Goal: Task Accomplishment & Management: Manage account settings

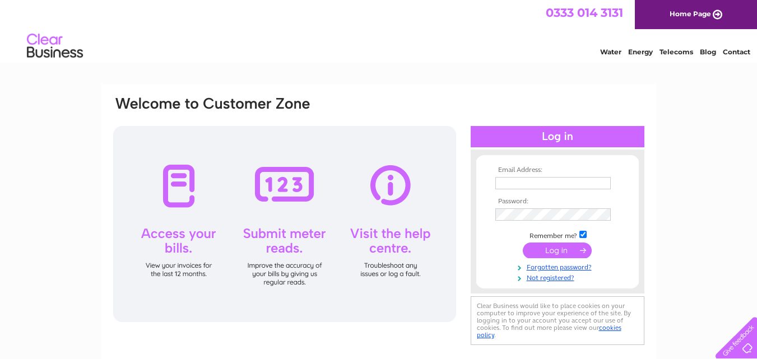
click at [574, 181] on input "text" at bounding box center [552, 183] width 115 height 12
type input "abigayledoe@gmail.com"
click at [523, 243] on input "submit" at bounding box center [557, 251] width 69 height 16
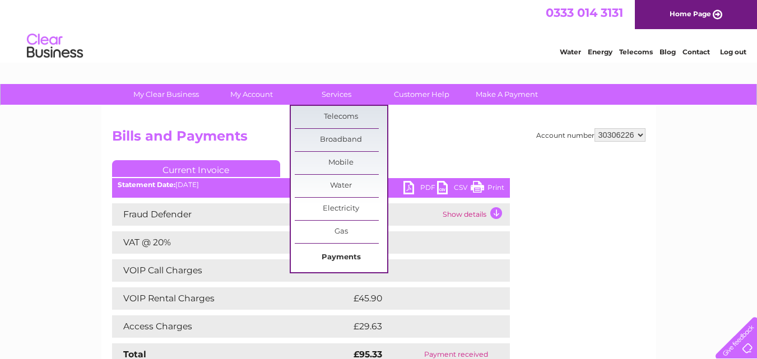
click at [342, 262] on link "Payments" at bounding box center [341, 258] width 92 height 22
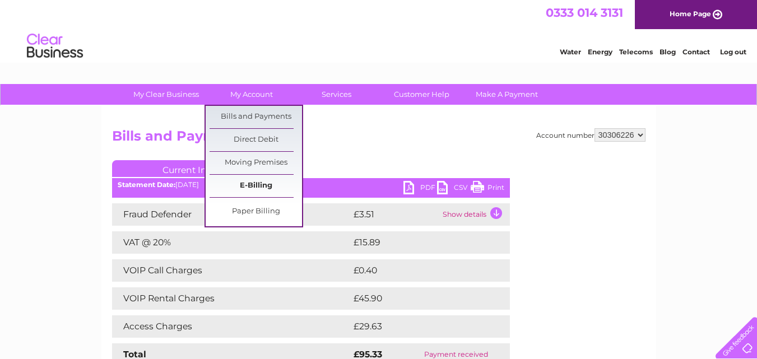
click at [259, 188] on link "E-Billing" at bounding box center [256, 186] width 92 height 22
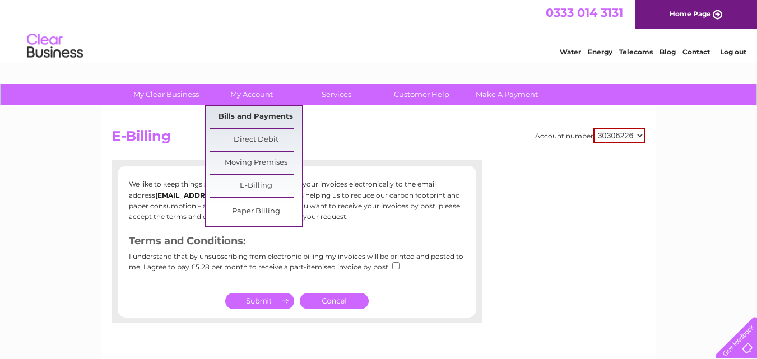
click at [247, 120] on link "Bills and Payments" at bounding box center [256, 117] width 92 height 22
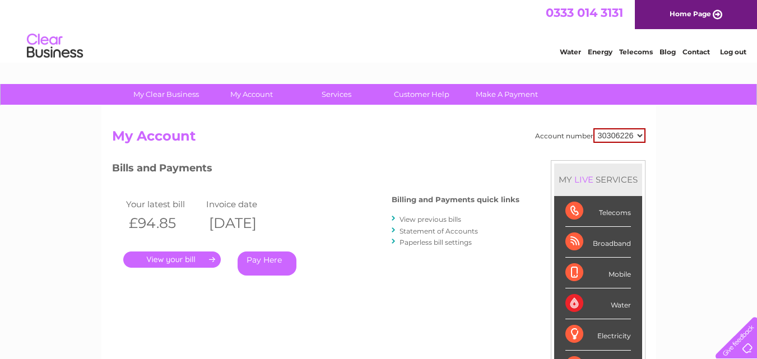
click at [163, 251] on div ". Pay Here" at bounding box center [235, 243] width 224 height 17
click at [164, 258] on link "." at bounding box center [172, 260] width 98 height 16
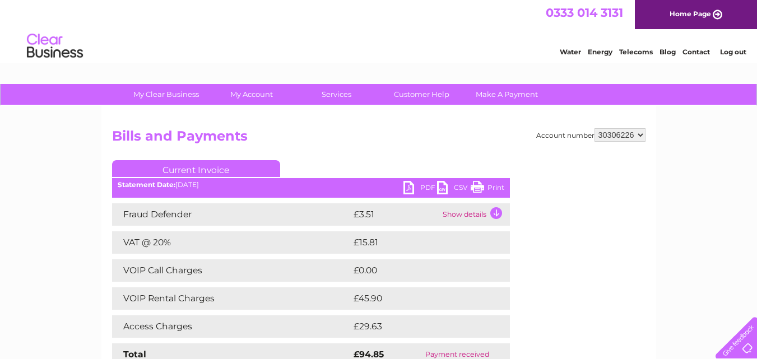
click at [406, 194] on link "PDF" at bounding box center [420, 189] width 34 height 16
